Goal: Communication & Community: Answer question/provide support

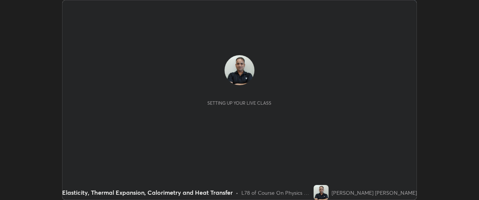
scroll to position [200, 479]
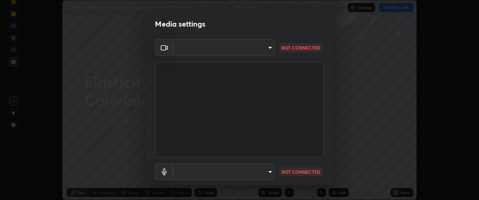
type input "ffb915138f5094fbba49c7dcbdc0b3377f3315ea980a35094b33733fc21d282d"
type input "communications"
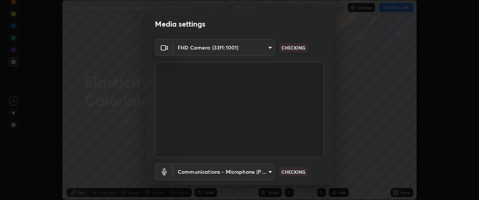
click at [209, 173] on body "Erase all Elasticity, Thermal Expansion, Calorimetry and Heat Transfer Recordin…" at bounding box center [239, 100] width 479 height 200
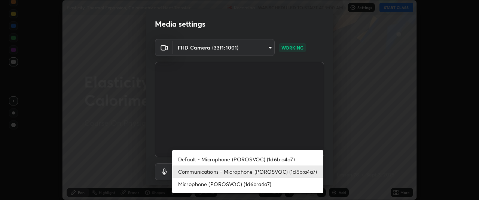
click at [225, 172] on li "Communications - Microphone (POROSVOC) (1d6b:a4a7)" at bounding box center [247, 171] width 151 height 12
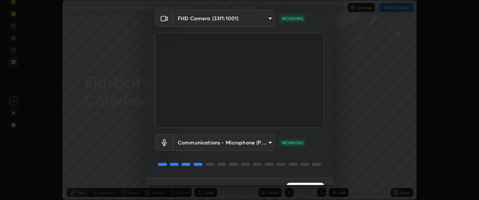
scroll to position [46, 0]
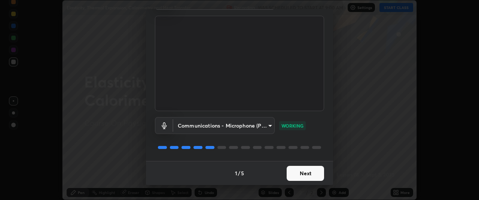
click at [303, 178] on button "Next" at bounding box center [305, 173] width 37 height 15
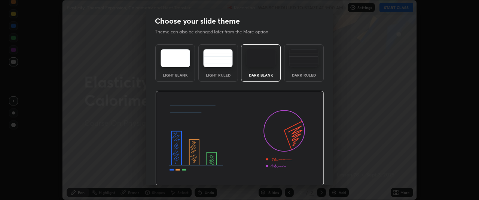
click at [299, 179] on img at bounding box center [239, 138] width 169 height 95
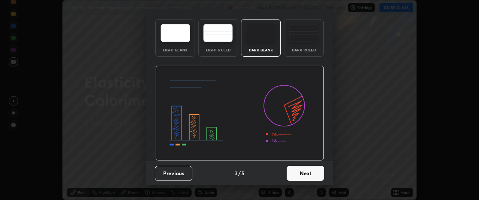
click at [291, 170] on button "Next" at bounding box center [305, 173] width 37 height 15
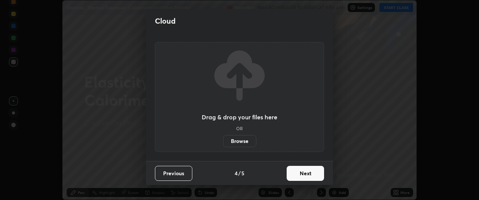
click at [296, 176] on button "Next" at bounding box center [305, 173] width 37 height 15
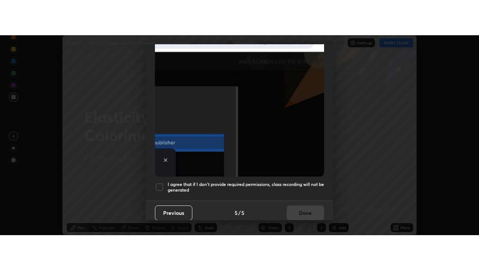
scroll to position [199, 0]
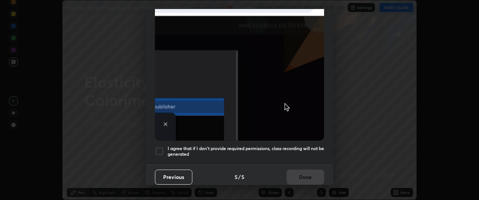
click at [161, 146] on div at bounding box center [159, 150] width 9 height 9
click at [296, 174] on button "Done" at bounding box center [305, 176] width 37 height 15
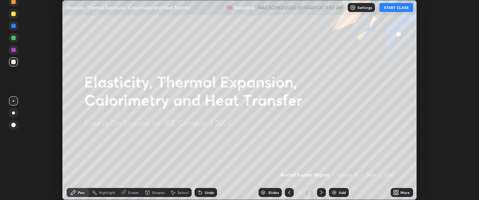
click at [396, 8] on button "START CLASS" at bounding box center [397, 7] width 34 height 9
click at [401, 195] on div "More" at bounding box center [402, 192] width 22 height 9
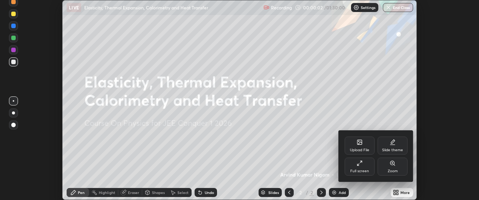
click at [364, 172] on div "Full screen" at bounding box center [360, 171] width 19 height 4
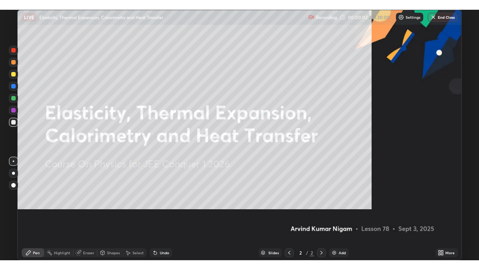
scroll to position [270, 479]
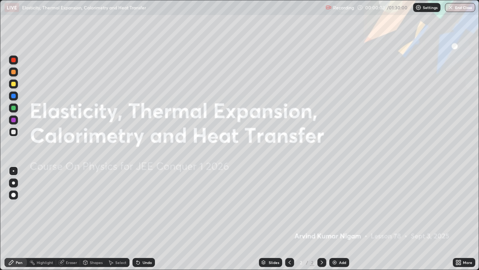
click at [335, 199] on img at bounding box center [335, 262] width 6 height 6
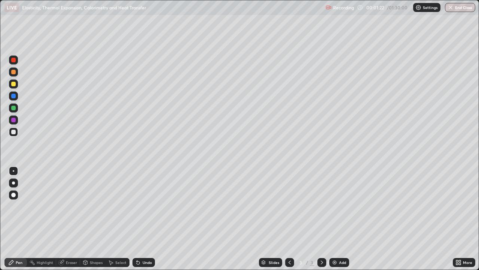
click at [14, 132] on div at bounding box center [13, 132] width 4 height 4
click at [90, 199] on div "Shapes" at bounding box center [96, 262] width 13 height 4
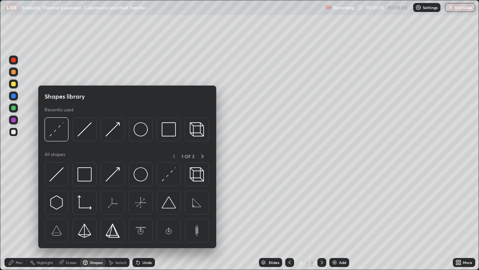
click at [15, 199] on div "Pen" at bounding box center [15, 262] width 22 height 9
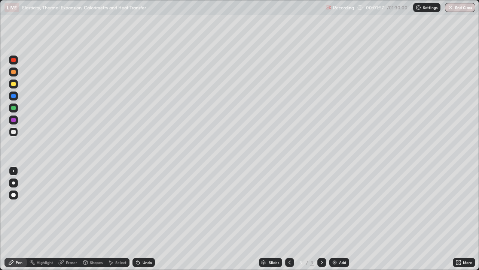
click at [15, 195] on div at bounding box center [13, 195] width 4 height 4
click at [151, 199] on div "Undo" at bounding box center [147, 262] width 9 height 4
click at [13, 171] on div at bounding box center [13, 170] width 1 height 1
click at [95, 199] on div "Shapes" at bounding box center [96, 262] width 13 height 4
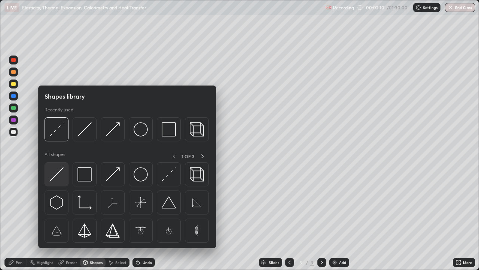
click at [63, 173] on img at bounding box center [56, 174] width 14 height 14
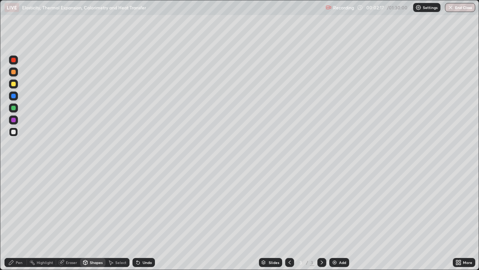
click at [22, 199] on div "Pen" at bounding box center [15, 262] width 22 height 9
click at [13, 85] on div at bounding box center [13, 84] width 4 height 4
click at [94, 199] on div "Shapes" at bounding box center [96, 262] width 13 height 4
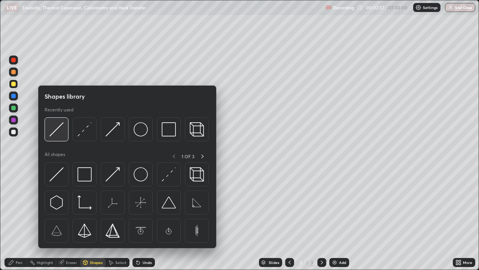
click at [57, 132] on img at bounding box center [56, 129] width 14 height 14
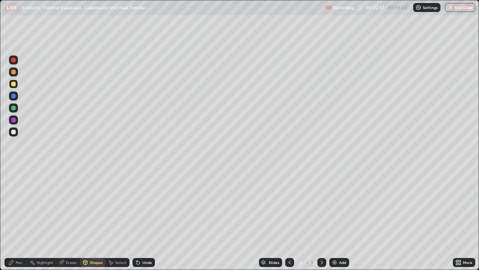
click at [16, 132] on div at bounding box center [13, 131] width 9 height 9
click at [22, 199] on div "Pen" at bounding box center [15, 262] width 22 height 9
click at [15, 84] on div at bounding box center [13, 84] width 4 height 4
click at [14, 132] on div at bounding box center [13, 132] width 4 height 4
click at [145, 199] on div "Undo" at bounding box center [147, 262] width 9 height 4
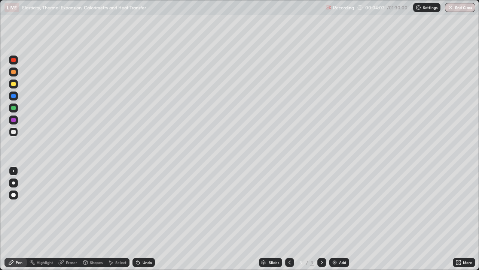
click at [143, 199] on div "Undo" at bounding box center [147, 262] width 9 height 4
click at [17, 85] on div at bounding box center [13, 83] width 9 height 9
click at [14, 96] on div at bounding box center [13, 96] width 4 height 4
click at [14, 182] on div at bounding box center [13, 182] width 3 height 3
click at [13, 133] on div at bounding box center [13, 132] width 4 height 4
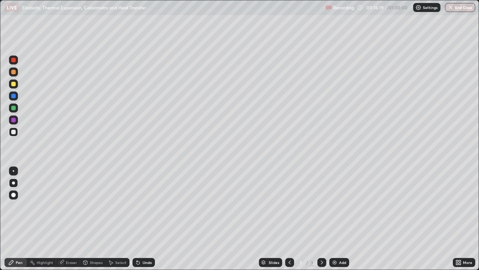
click at [334, 199] on img at bounding box center [335, 262] width 6 height 6
click at [145, 199] on div "Undo" at bounding box center [147, 262] width 9 height 4
click at [13, 171] on div at bounding box center [13, 170] width 1 height 1
click at [92, 199] on div "Shapes" at bounding box center [96, 262] width 13 height 4
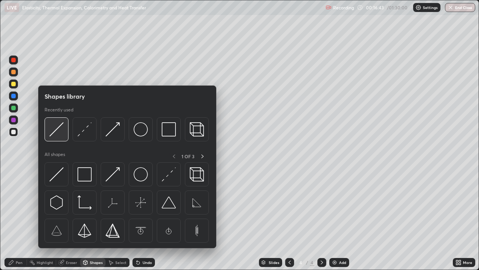
click at [58, 133] on img at bounding box center [56, 129] width 14 height 14
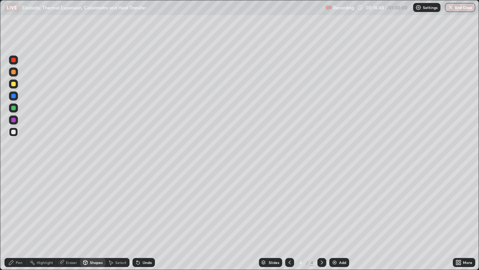
click at [15, 85] on div at bounding box center [13, 84] width 4 height 4
click at [18, 199] on div "Pen" at bounding box center [19, 262] width 7 height 4
click at [140, 199] on div "Undo" at bounding box center [144, 262] width 22 height 9
click at [16, 196] on div at bounding box center [13, 194] width 9 height 9
click at [90, 199] on div "Shapes" at bounding box center [96, 262] width 13 height 4
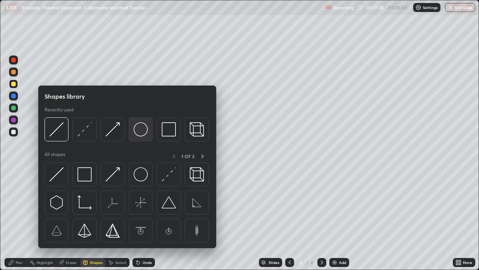
click at [138, 133] on img at bounding box center [141, 129] width 14 height 14
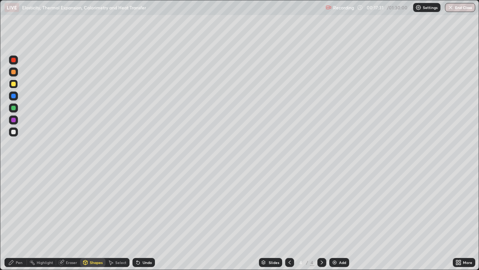
click at [143, 199] on div "Undo" at bounding box center [147, 262] width 9 height 4
click at [21, 199] on div "Pen" at bounding box center [19, 262] width 7 height 4
click at [13, 171] on div at bounding box center [13, 170] width 1 height 1
click at [14, 131] on div at bounding box center [13, 132] width 4 height 4
click at [140, 199] on div "Undo" at bounding box center [144, 262] width 22 height 9
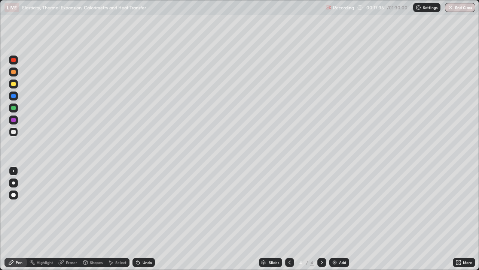
click at [93, 199] on div "Shapes" at bounding box center [92, 262] width 25 height 9
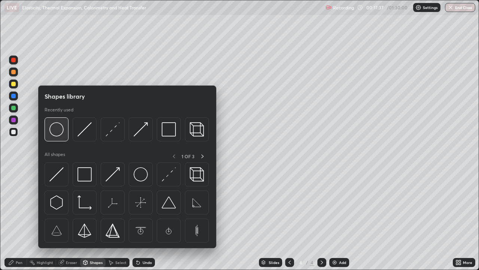
click at [57, 132] on img at bounding box center [56, 129] width 14 height 14
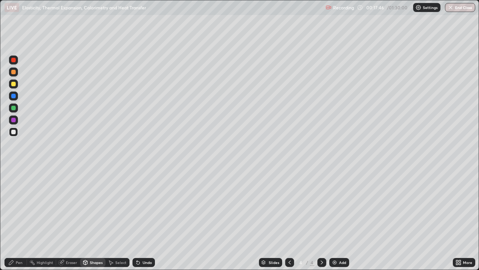
click at [91, 199] on div "Shapes" at bounding box center [96, 262] width 13 height 4
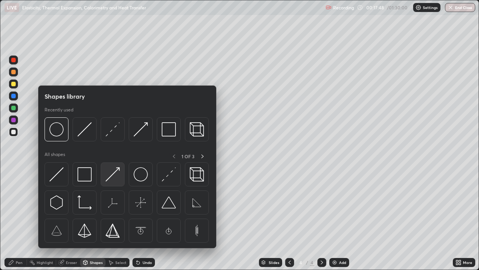
click at [114, 176] on img at bounding box center [113, 174] width 14 height 14
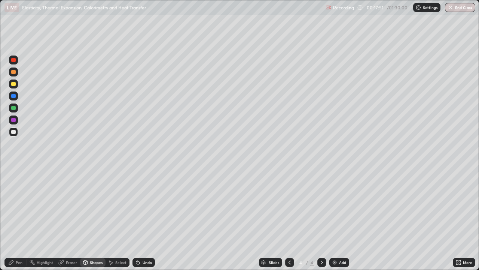
click at [21, 199] on div "Pen" at bounding box center [15, 262] width 22 height 9
click at [12, 84] on div at bounding box center [13, 84] width 4 height 4
click at [13, 131] on div at bounding box center [13, 132] width 4 height 4
click at [145, 199] on div "Undo" at bounding box center [147, 262] width 9 height 4
click at [143, 199] on div "Undo" at bounding box center [147, 262] width 9 height 4
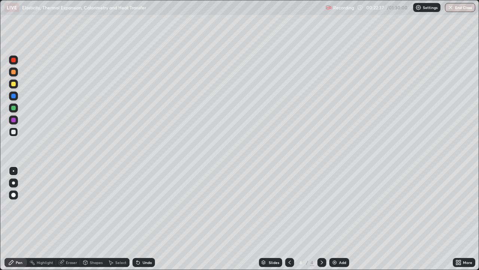
click at [330, 199] on div "Add" at bounding box center [340, 262] width 20 height 9
click at [14, 132] on div at bounding box center [13, 132] width 4 height 4
click at [145, 199] on div "Undo" at bounding box center [147, 262] width 9 height 4
click at [139, 199] on icon at bounding box center [138, 262] width 3 height 3
click at [15, 100] on div at bounding box center [13, 95] width 9 height 9
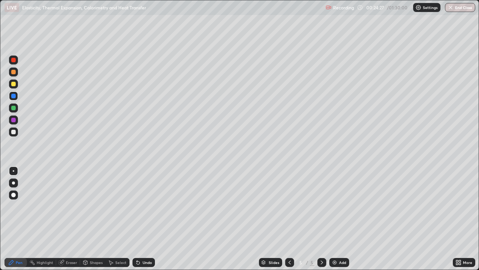
click at [14, 84] on div at bounding box center [13, 84] width 4 height 4
click at [144, 199] on div "Undo" at bounding box center [144, 262] width 22 height 9
click at [144, 199] on div "Undo" at bounding box center [147, 262] width 9 height 4
click at [137, 199] on icon at bounding box center [138, 262] width 3 height 3
click at [288, 199] on div at bounding box center [289, 262] width 9 height 9
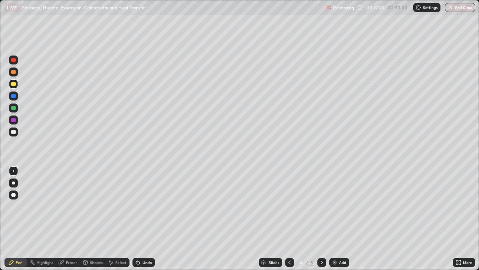
click at [321, 199] on icon at bounding box center [322, 262] width 6 height 6
click at [336, 199] on img at bounding box center [335, 262] width 6 height 6
click at [15, 131] on div at bounding box center [13, 132] width 4 height 4
click at [94, 199] on div "Shapes" at bounding box center [96, 262] width 13 height 4
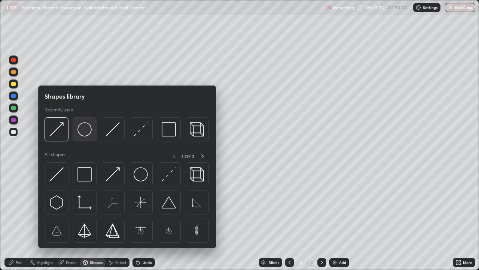
click at [87, 129] on img at bounding box center [85, 129] width 14 height 14
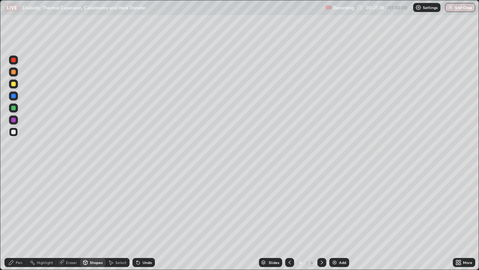
click at [15, 131] on div at bounding box center [13, 132] width 4 height 4
click at [19, 199] on div "Pen" at bounding box center [19, 262] width 7 height 4
click at [143, 199] on div "Undo" at bounding box center [147, 262] width 9 height 4
click at [141, 199] on div "Undo" at bounding box center [144, 262] width 22 height 9
click at [139, 199] on icon at bounding box center [138, 262] width 3 height 3
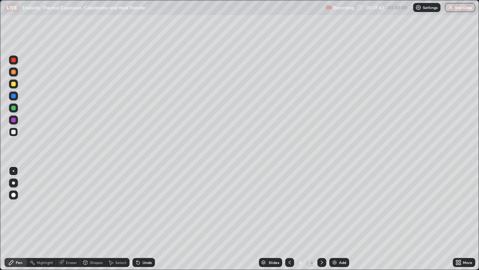
click at [137, 199] on icon at bounding box center [138, 262] width 3 height 3
click at [13, 131] on div at bounding box center [13, 132] width 4 height 4
click at [14, 86] on div at bounding box center [13, 84] width 4 height 4
click at [143, 199] on div "Undo" at bounding box center [147, 262] width 9 height 4
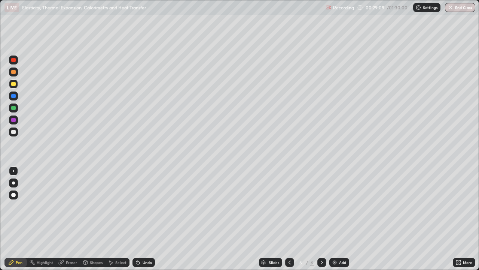
click at [17, 131] on div at bounding box center [13, 131] width 9 height 9
click at [339, 199] on div "Add" at bounding box center [340, 262] width 20 height 9
click at [91, 199] on div "Shapes" at bounding box center [96, 262] width 13 height 4
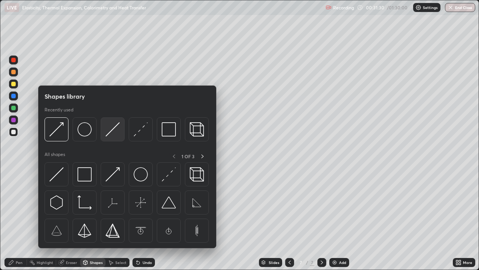
click at [108, 137] on div at bounding box center [113, 129] width 24 height 24
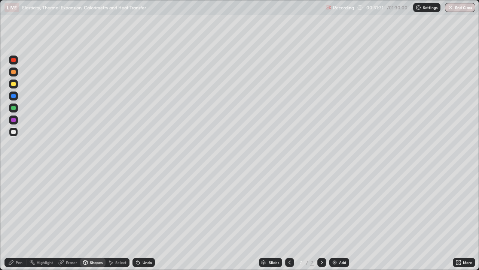
click at [17, 130] on div at bounding box center [13, 131] width 9 height 9
click at [19, 199] on div "Pen" at bounding box center [19, 262] width 7 height 4
click at [143, 199] on div "Undo" at bounding box center [147, 262] width 9 height 4
click at [14, 97] on div at bounding box center [13, 96] width 4 height 4
click at [14, 83] on div at bounding box center [13, 84] width 4 height 4
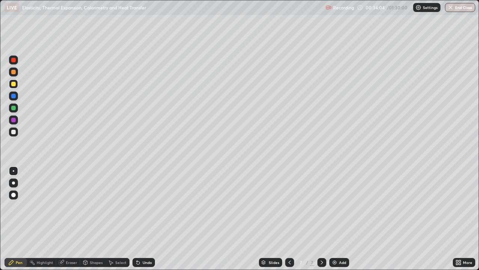
click at [13, 131] on div at bounding box center [13, 132] width 4 height 4
click at [14, 97] on div at bounding box center [13, 96] width 4 height 4
click at [146, 199] on div "Undo" at bounding box center [147, 262] width 9 height 4
click at [141, 199] on div "Undo" at bounding box center [144, 262] width 22 height 9
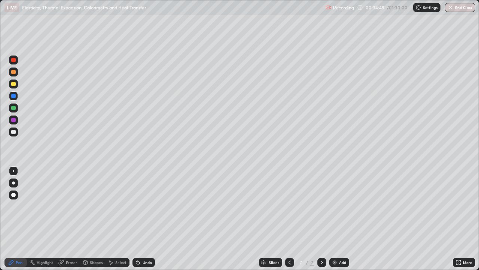
click at [142, 199] on div "Undo" at bounding box center [144, 262] width 22 height 9
click at [141, 199] on div "Undo" at bounding box center [144, 262] width 22 height 9
click at [289, 199] on icon at bounding box center [290, 262] width 6 height 6
click at [286, 199] on div at bounding box center [289, 262] width 9 height 9
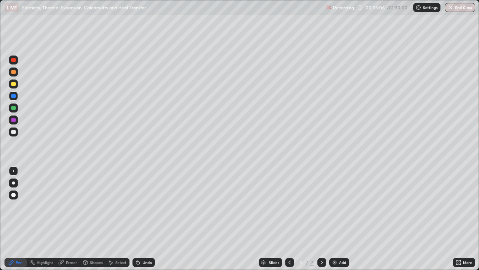
click at [289, 199] on icon at bounding box center [290, 262] width 6 height 6
click at [318, 199] on div at bounding box center [322, 262] width 9 height 9
click at [289, 199] on icon at bounding box center [290, 262] width 6 height 6
click at [291, 199] on div at bounding box center [289, 262] width 9 height 9
click at [321, 199] on icon at bounding box center [322, 262] width 6 height 6
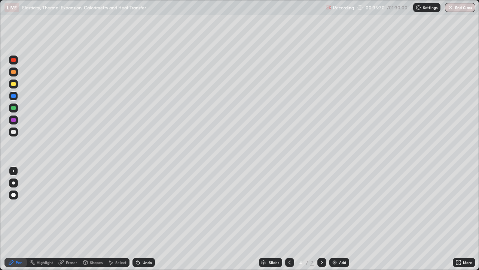
click at [319, 199] on div at bounding box center [322, 262] width 9 height 9
click at [321, 199] on icon at bounding box center [322, 262] width 6 height 6
click at [319, 199] on icon at bounding box center [322, 262] width 6 height 6
click at [149, 199] on div "Undo" at bounding box center [147, 262] width 9 height 4
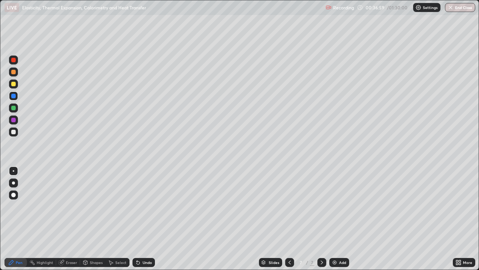
click at [12, 86] on div at bounding box center [13, 84] width 4 height 4
click at [146, 199] on div "Undo" at bounding box center [147, 262] width 9 height 4
click at [333, 199] on img at bounding box center [335, 262] width 6 height 6
click at [14, 132] on div at bounding box center [13, 132] width 4 height 4
click at [289, 199] on div at bounding box center [289, 262] width 9 height 9
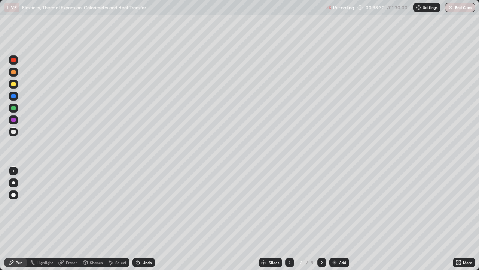
click at [321, 199] on icon at bounding box center [322, 262] width 6 height 6
click at [290, 199] on icon at bounding box center [290, 262] width 6 height 6
click at [322, 199] on div at bounding box center [322, 262] width 9 height 15
click at [148, 199] on div "Undo" at bounding box center [144, 262] width 22 height 9
click at [336, 199] on img at bounding box center [335, 262] width 6 height 6
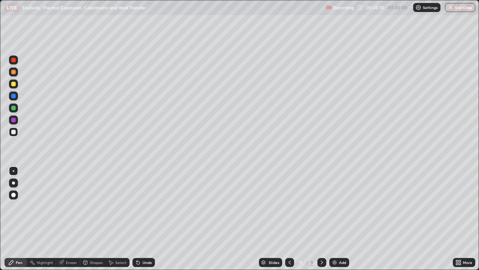
click at [91, 199] on div "Shapes" at bounding box center [96, 262] width 13 height 4
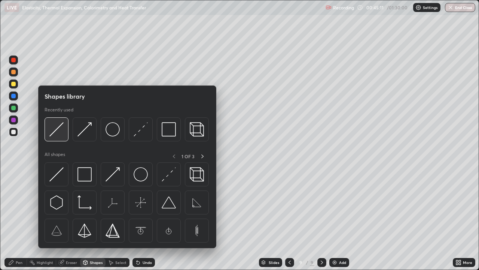
click at [58, 132] on img at bounding box center [56, 129] width 14 height 14
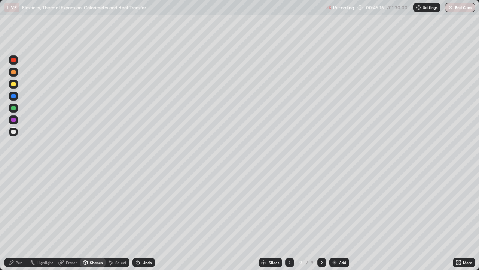
click at [15, 199] on div "Pen" at bounding box center [15, 262] width 22 height 9
click at [143, 199] on div "Undo" at bounding box center [147, 262] width 9 height 4
click at [14, 84] on div at bounding box center [13, 84] width 4 height 4
click at [13, 132] on div at bounding box center [13, 132] width 4 height 4
click at [15, 84] on div at bounding box center [13, 84] width 4 height 4
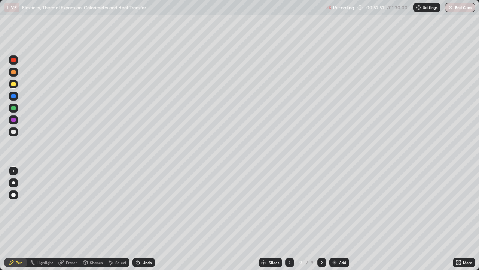
click at [13, 83] on div at bounding box center [13, 84] width 4 height 4
click at [150, 199] on div "Undo" at bounding box center [147, 262] width 9 height 4
click at [143, 199] on div "Undo" at bounding box center [147, 262] width 9 height 4
click at [148, 199] on div "Undo" at bounding box center [147, 262] width 9 height 4
click at [143, 199] on div "Undo" at bounding box center [147, 262] width 9 height 4
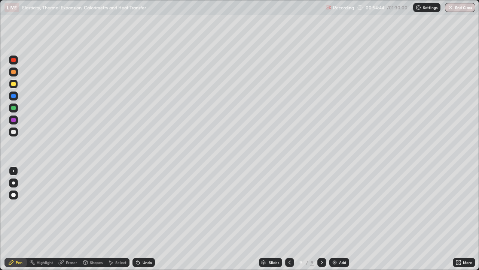
click at [15, 99] on div at bounding box center [13, 95] width 9 height 9
click at [15, 82] on div at bounding box center [13, 84] width 4 height 4
click at [336, 199] on img at bounding box center [335, 262] width 6 height 6
click at [94, 199] on div "Shapes" at bounding box center [96, 262] width 13 height 4
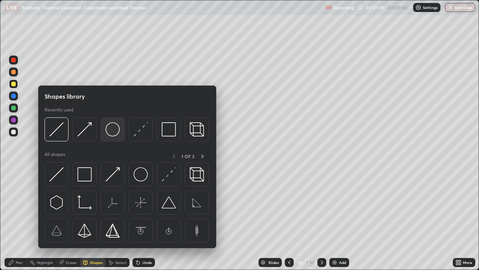
click at [112, 134] on img at bounding box center [113, 129] width 14 height 14
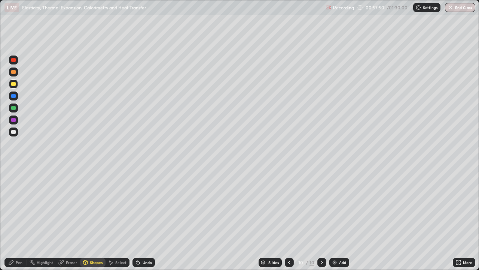
click at [14, 132] on div at bounding box center [13, 132] width 4 height 4
click at [144, 199] on div "Undo" at bounding box center [147, 262] width 9 height 4
click at [13, 84] on div at bounding box center [13, 84] width 4 height 4
click at [16, 199] on div "Pen" at bounding box center [19, 262] width 7 height 4
click at [94, 199] on div "Shapes" at bounding box center [96, 262] width 13 height 4
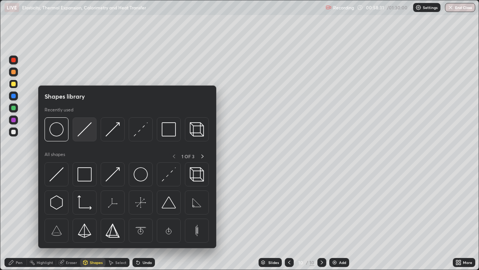
click at [81, 134] on img at bounding box center [85, 129] width 14 height 14
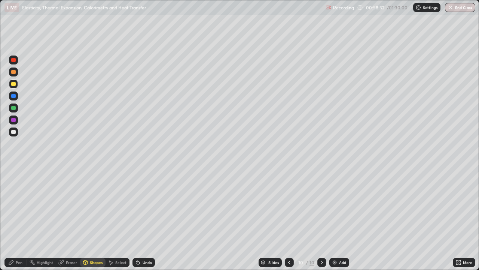
click at [17, 95] on div at bounding box center [13, 95] width 9 height 9
click at [17, 199] on div "Pen" at bounding box center [15, 262] width 22 height 9
click at [13, 194] on div at bounding box center [13, 195] width 4 height 4
click at [15, 87] on div at bounding box center [13, 83] width 9 height 9
click at [15, 96] on div at bounding box center [13, 96] width 4 height 4
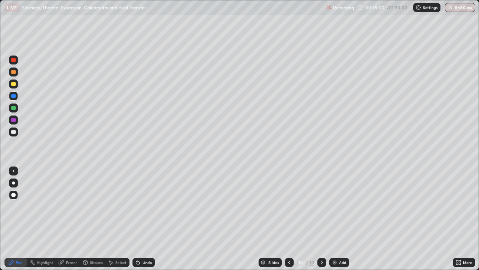
click at [143, 199] on div "Undo" at bounding box center [147, 262] width 9 height 4
click at [13, 171] on div at bounding box center [13, 170] width 1 height 1
click at [15, 82] on div at bounding box center [13, 84] width 4 height 4
click at [15, 134] on div at bounding box center [13, 131] width 9 height 9
click at [95, 199] on div "Shapes" at bounding box center [96, 262] width 13 height 4
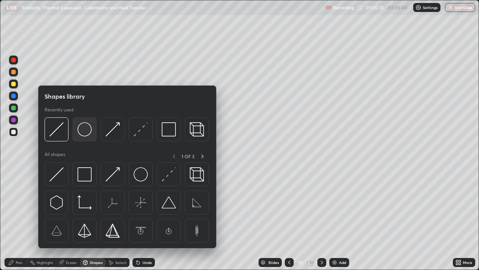
click at [82, 130] on img at bounding box center [85, 129] width 14 height 14
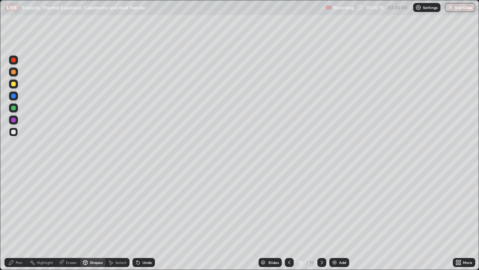
click at [62, 199] on icon at bounding box center [62, 262] width 4 height 4
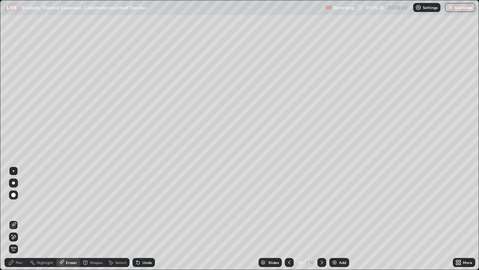
click at [93, 199] on div "Shapes" at bounding box center [96, 262] width 13 height 4
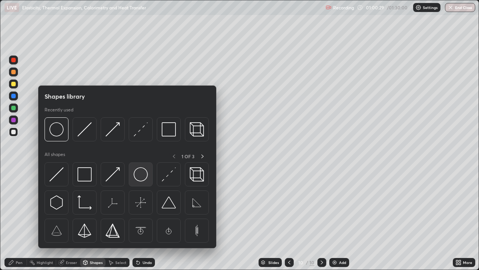
click at [143, 178] on img at bounding box center [141, 174] width 14 height 14
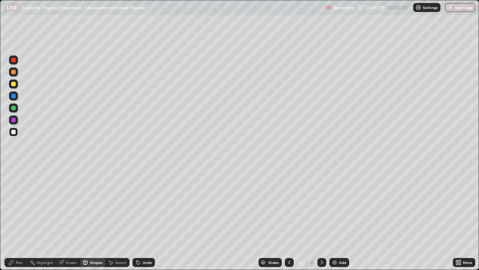
click at [15, 130] on div at bounding box center [13, 131] width 9 height 9
click at [150, 199] on div "Undo" at bounding box center [147, 262] width 9 height 4
click at [21, 199] on div "Pen" at bounding box center [19, 262] width 7 height 4
click at [92, 199] on div "Shapes" at bounding box center [96, 262] width 13 height 4
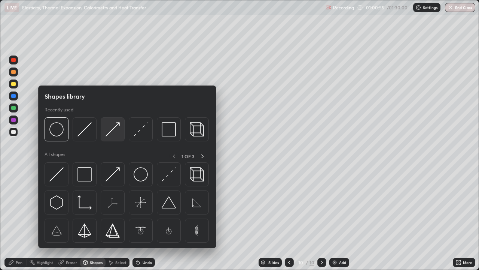
click at [106, 135] on div at bounding box center [113, 129] width 24 height 24
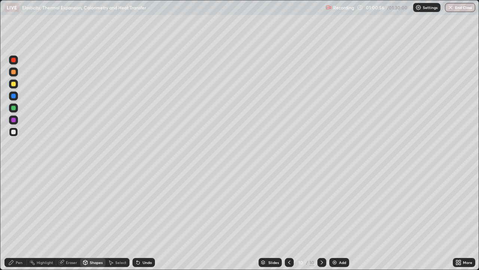
click at [15, 88] on div at bounding box center [13, 83] width 9 height 9
click at [13, 96] on div at bounding box center [13, 96] width 4 height 4
click at [17, 199] on div "Pen" at bounding box center [19, 262] width 7 height 4
click at [15, 132] on div at bounding box center [13, 132] width 4 height 4
click at [144, 199] on div "Undo" at bounding box center [144, 262] width 22 height 9
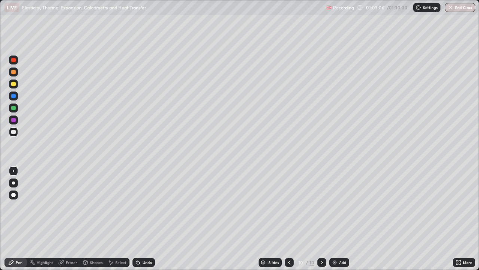
click at [137, 199] on icon at bounding box center [138, 262] width 3 height 3
click at [144, 199] on div "Undo" at bounding box center [147, 262] width 9 height 4
click at [337, 199] on img at bounding box center [335, 262] width 6 height 6
click at [289, 199] on icon at bounding box center [290, 262] width 6 height 6
click at [321, 199] on icon at bounding box center [322, 262] width 6 height 6
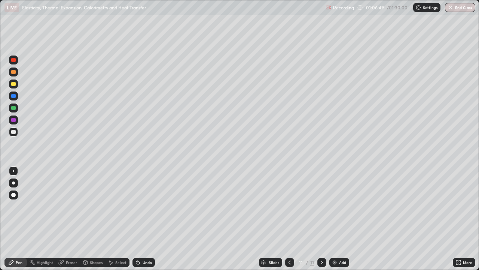
click at [289, 199] on div at bounding box center [289, 262] width 9 height 15
click at [321, 199] on icon at bounding box center [322, 262] width 6 height 6
click at [145, 199] on div "Undo" at bounding box center [147, 262] width 9 height 4
click at [15, 84] on div at bounding box center [13, 84] width 4 height 4
click at [289, 199] on icon at bounding box center [290, 262] width 6 height 6
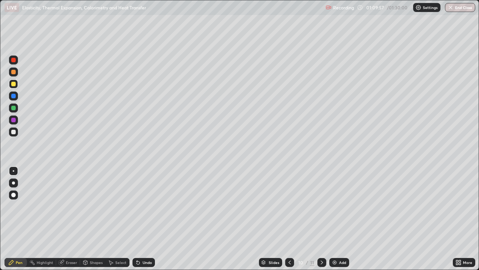
click at [321, 199] on icon at bounding box center [322, 262] width 6 height 6
click at [336, 199] on img at bounding box center [335, 262] width 6 height 6
click at [16, 131] on div at bounding box center [13, 131] width 9 height 9
click at [149, 199] on div "Undo" at bounding box center [144, 262] width 22 height 9
click at [91, 199] on div "Shapes" at bounding box center [96, 262] width 13 height 4
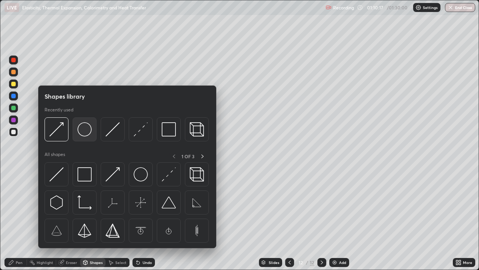
click at [85, 132] on img at bounding box center [85, 129] width 14 height 14
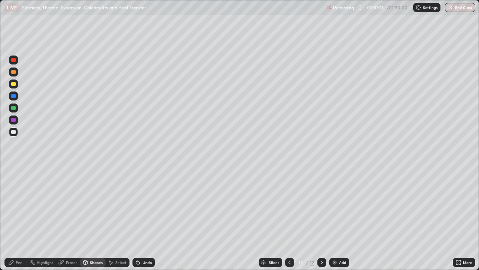
click at [116, 199] on div "Select" at bounding box center [120, 262] width 11 height 4
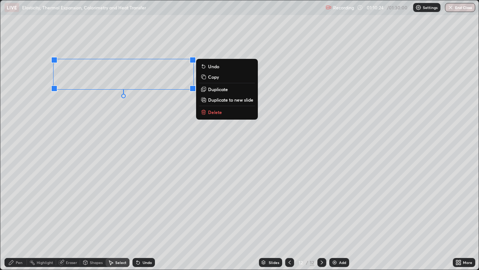
click at [216, 78] on p "Copy" at bounding box center [213, 77] width 11 height 6
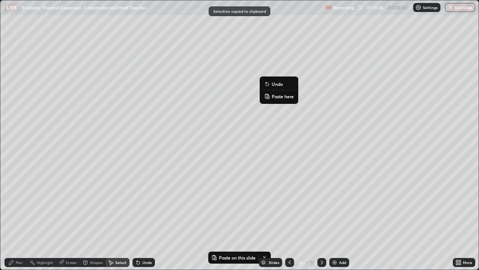
click at [276, 95] on p "Paste here" at bounding box center [283, 96] width 22 height 6
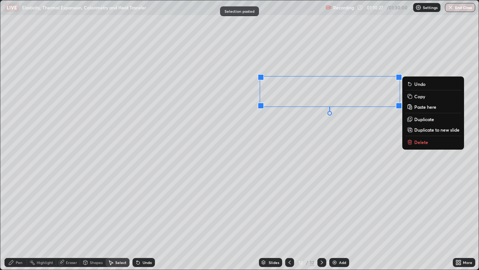
click at [272, 153] on div "0 ° Undo Copy Paste here Duplicate Duplicate to new slide Delete" at bounding box center [239, 134] width 479 height 269
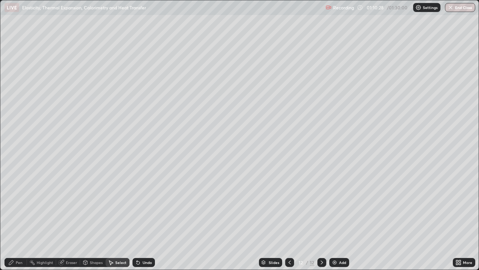
click at [94, 199] on div "Shapes" at bounding box center [96, 262] width 13 height 4
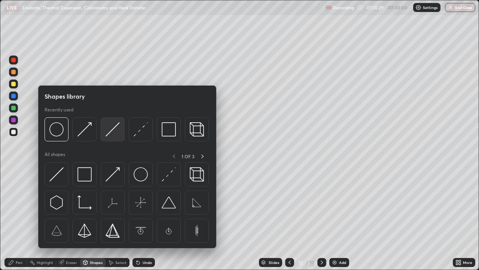
click at [105, 135] on div at bounding box center [113, 129] width 24 height 24
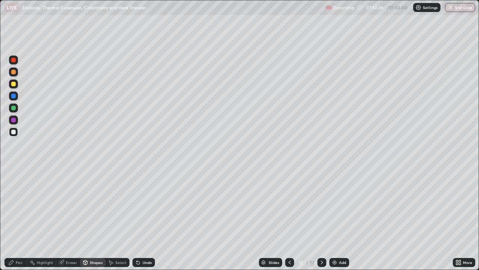
click at [118, 199] on div "Select" at bounding box center [120, 262] width 11 height 4
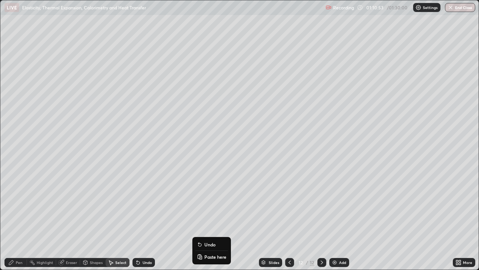
click at [19, 199] on div "Pen" at bounding box center [19, 262] width 7 height 4
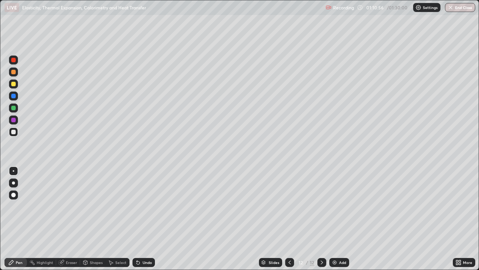
click at [74, 199] on div "Eraser" at bounding box center [71, 262] width 11 height 4
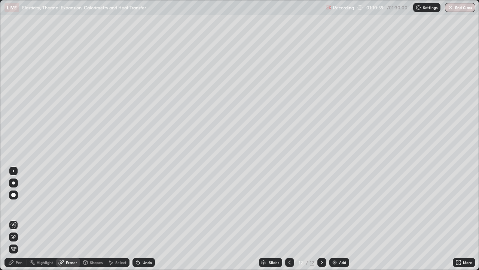
click at [18, 199] on div "Pen" at bounding box center [19, 262] width 7 height 4
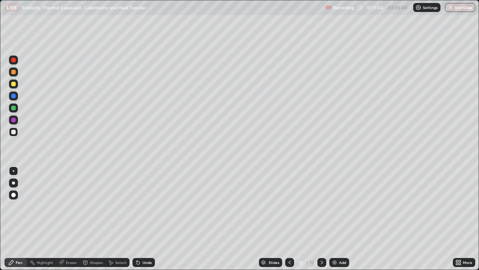
click at [93, 199] on div "Shapes" at bounding box center [96, 262] width 13 height 4
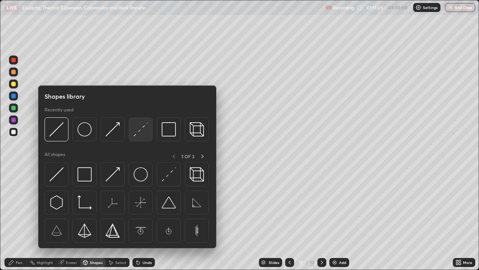
click at [134, 138] on div at bounding box center [141, 129] width 24 height 24
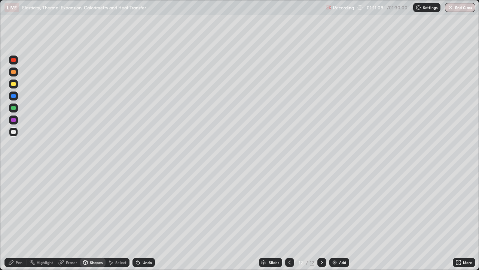
click at [87, 199] on icon at bounding box center [85, 262] width 6 height 6
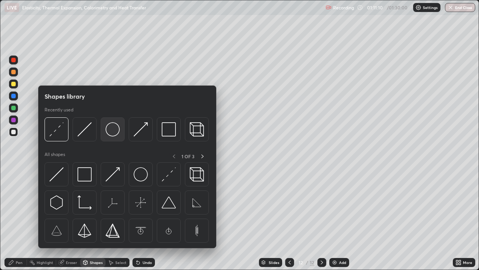
click at [111, 134] on img at bounding box center [113, 129] width 14 height 14
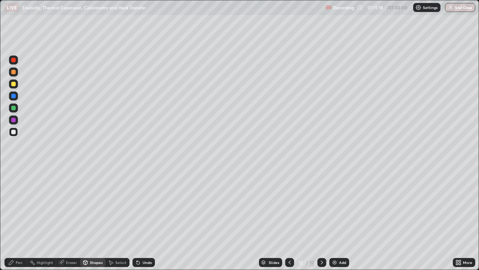
click at [17, 199] on div "Pen" at bounding box center [19, 262] width 7 height 4
click at [137, 199] on icon at bounding box center [138, 262] width 3 height 3
click at [92, 199] on div "Shapes" at bounding box center [96, 262] width 13 height 4
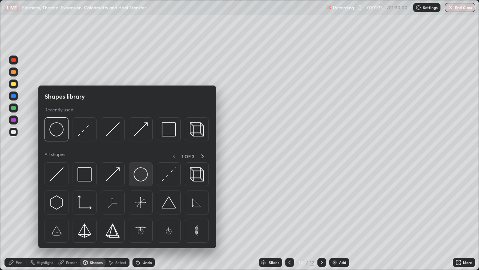
click at [136, 180] on img at bounding box center [141, 174] width 14 height 14
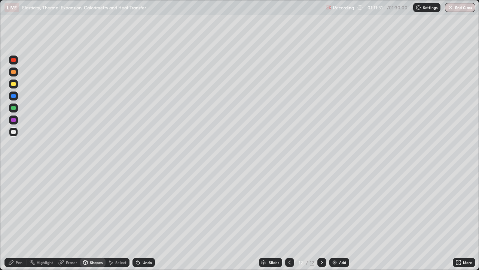
click at [89, 199] on div "Shapes" at bounding box center [92, 262] width 25 height 9
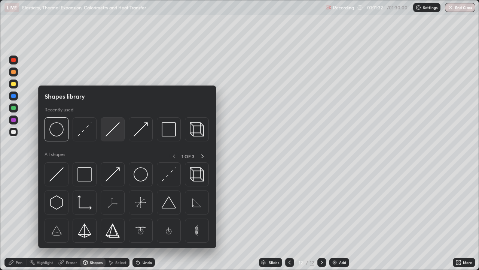
click at [107, 134] on img at bounding box center [113, 129] width 14 height 14
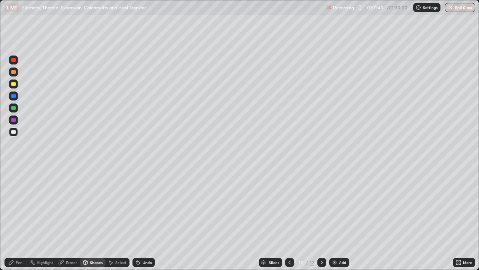
click at [17, 199] on div "Pen" at bounding box center [19, 262] width 7 height 4
click at [15, 95] on div at bounding box center [13, 96] width 4 height 4
click at [14, 130] on div at bounding box center [13, 132] width 4 height 4
click at [14, 95] on div at bounding box center [13, 96] width 4 height 4
click at [15, 133] on div at bounding box center [13, 132] width 4 height 4
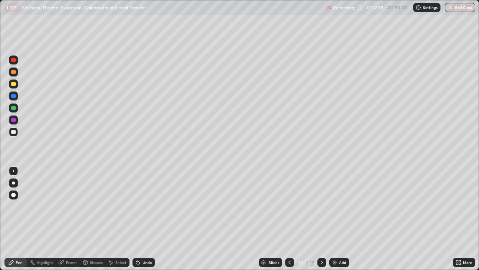
click at [92, 199] on div "Shapes" at bounding box center [96, 262] width 13 height 4
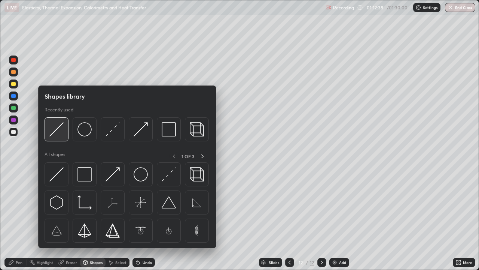
click at [58, 128] on img at bounding box center [56, 129] width 14 height 14
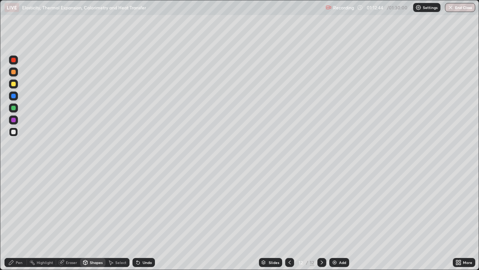
click at [19, 199] on div "Pen" at bounding box center [19, 262] width 7 height 4
click at [91, 199] on div "Shapes" at bounding box center [96, 262] width 13 height 4
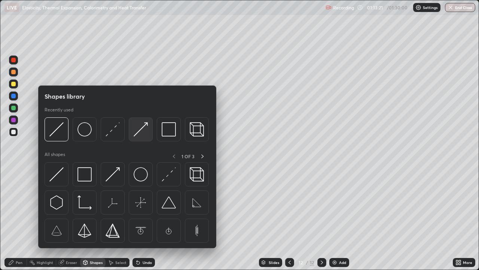
click at [135, 135] on img at bounding box center [141, 129] width 14 height 14
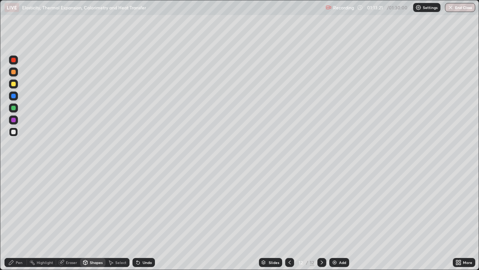
click at [14, 83] on div at bounding box center [13, 84] width 4 height 4
click at [13, 132] on div at bounding box center [13, 132] width 4 height 4
click at [143, 199] on div "Undo" at bounding box center [144, 262] width 22 height 9
click at [18, 199] on div "Pen" at bounding box center [19, 262] width 7 height 4
click at [12, 96] on div at bounding box center [13, 96] width 4 height 4
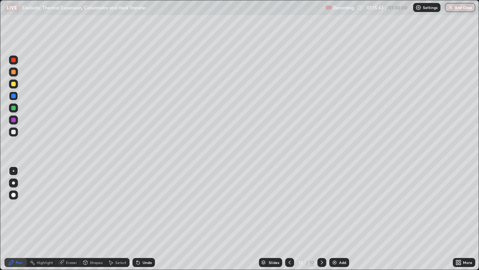
click at [70, 199] on div "Eraser" at bounding box center [71, 262] width 11 height 4
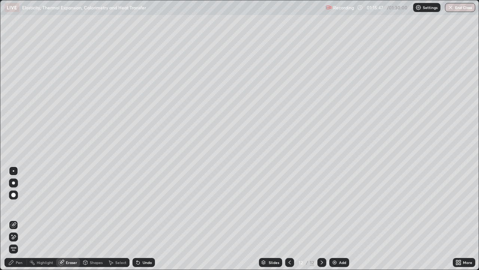
click at [21, 199] on div "Pen" at bounding box center [19, 262] width 7 height 4
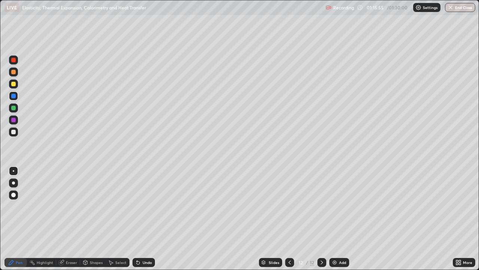
click at [16, 133] on div at bounding box center [13, 131] width 9 height 9
click at [145, 199] on div "Undo" at bounding box center [144, 262] width 22 height 9
click at [148, 199] on div "Undo" at bounding box center [147, 262] width 9 height 4
click at [143, 199] on div "Undo" at bounding box center [147, 262] width 9 height 4
click at [140, 199] on div "Undo" at bounding box center [144, 262] width 22 height 9
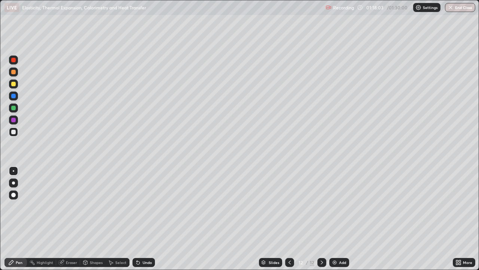
click at [335, 199] on img at bounding box center [335, 262] width 6 height 6
click at [288, 199] on icon at bounding box center [290, 262] width 6 height 6
click at [321, 199] on div at bounding box center [322, 262] width 9 height 9
click at [13, 88] on div at bounding box center [13, 83] width 9 height 9
click at [147, 199] on div "Undo" at bounding box center [147, 262] width 9 height 4
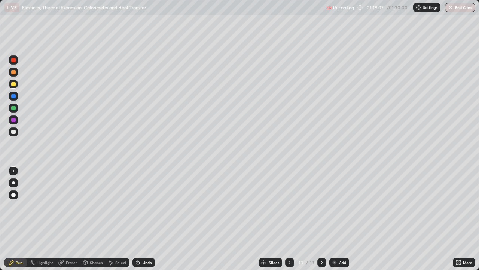
click at [144, 199] on div "Undo" at bounding box center [147, 262] width 9 height 4
click at [340, 199] on div "Add" at bounding box center [340, 262] width 20 height 9
click at [15, 133] on div at bounding box center [13, 132] width 4 height 4
click at [137, 199] on icon at bounding box center [138, 262] width 3 height 3
click at [139, 199] on icon at bounding box center [138, 262] width 6 height 6
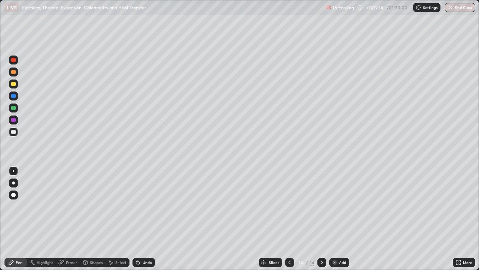
click at [93, 199] on div "Shapes" at bounding box center [96, 262] width 13 height 4
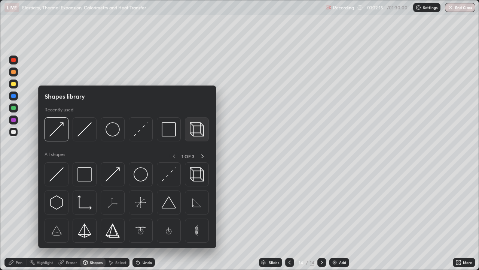
click at [198, 133] on img at bounding box center [197, 129] width 14 height 14
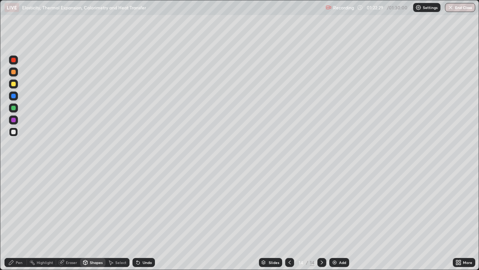
click at [21, 199] on div "Pen" at bounding box center [19, 262] width 7 height 4
click at [15, 85] on div at bounding box center [13, 84] width 4 height 4
click at [91, 199] on div "Shapes" at bounding box center [96, 262] width 13 height 4
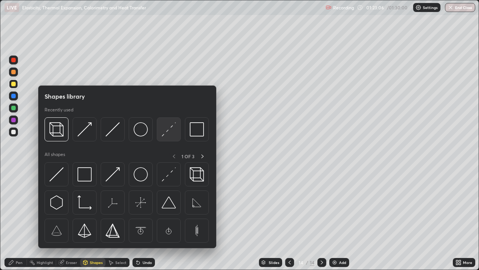
click at [162, 135] on img at bounding box center [169, 129] width 14 height 14
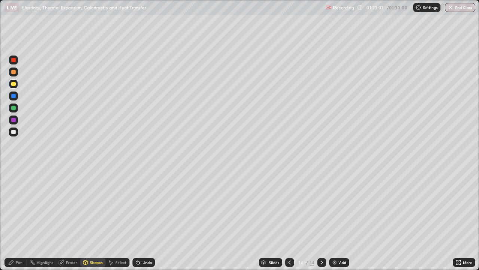
click at [13, 131] on div at bounding box center [13, 132] width 4 height 4
click at [63, 199] on icon at bounding box center [61, 262] width 6 height 6
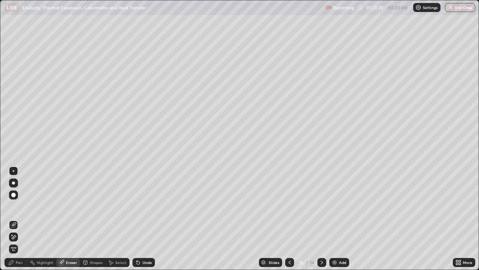
click at [16, 199] on div "Pen" at bounding box center [19, 262] width 7 height 4
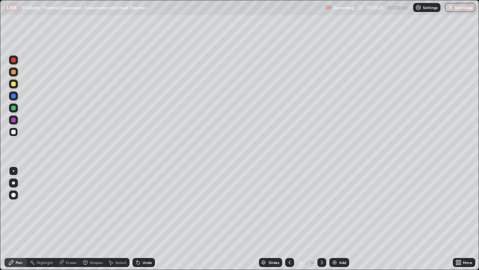
click at [14, 84] on div at bounding box center [13, 84] width 4 height 4
click at [88, 199] on div "Shapes" at bounding box center [92, 262] width 25 height 9
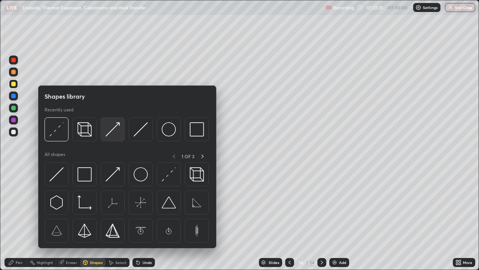
click at [105, 135] on div at bounding box center [113, 129] width 24 height 24
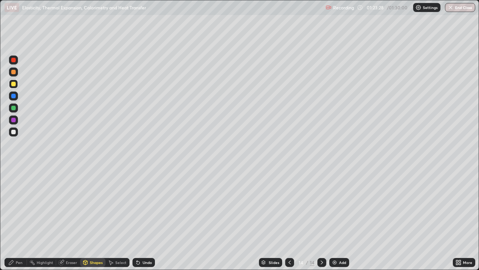
click at [21, 199] on div "Pen" at bounding box center [19, 262] width 7 height 4
click at [286, 199] on div at bounding box center [289, 262] width 9 height 9
click at [288, 199] on icon at bounding box center [290, 262] width 6 height 6
click at [287, 199] on icon at bounding box center [290, 262] width 6 height 6
click at [290, 199] on div at bounding box center [289, 262] width 9 height 9
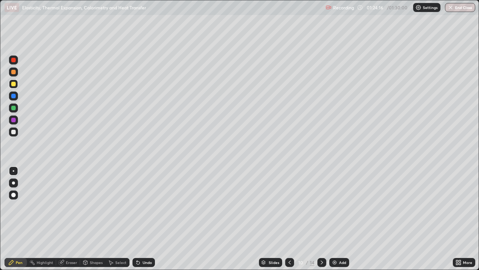
click at [320, 199] on div at bounding box center [322, 262] width 9 height 9
click at [320, 199] on div at bounding box center [322, 262] width 9 height 15
click at [15, 133] on div at bounding box center [13, 132] width 4 height 4
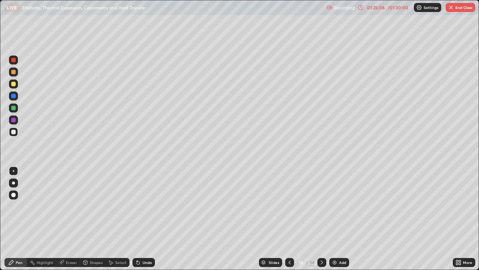
click at [148, 199] on div "Undo" at bounding box center [144, 262] width 22 height 9
click at [463, 10] on button "End Class" at bounding box center [461, 7] width 30 height 9
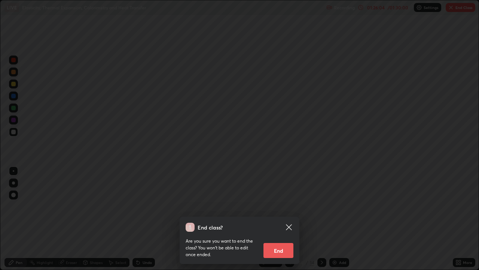
click at [274, 199] on button "End" at bounding box center [279, 250] width 30 height 15
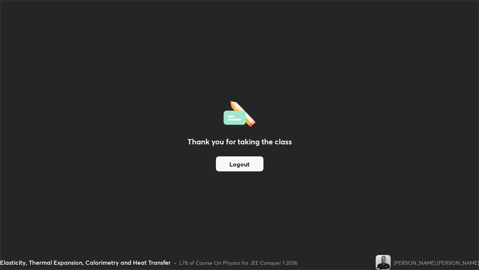
click at [252, 163] on button "Logout" at bounding box center [240, 163] width 48 height 15
